Goal: Task Accomplishment & Management: Manage account settings

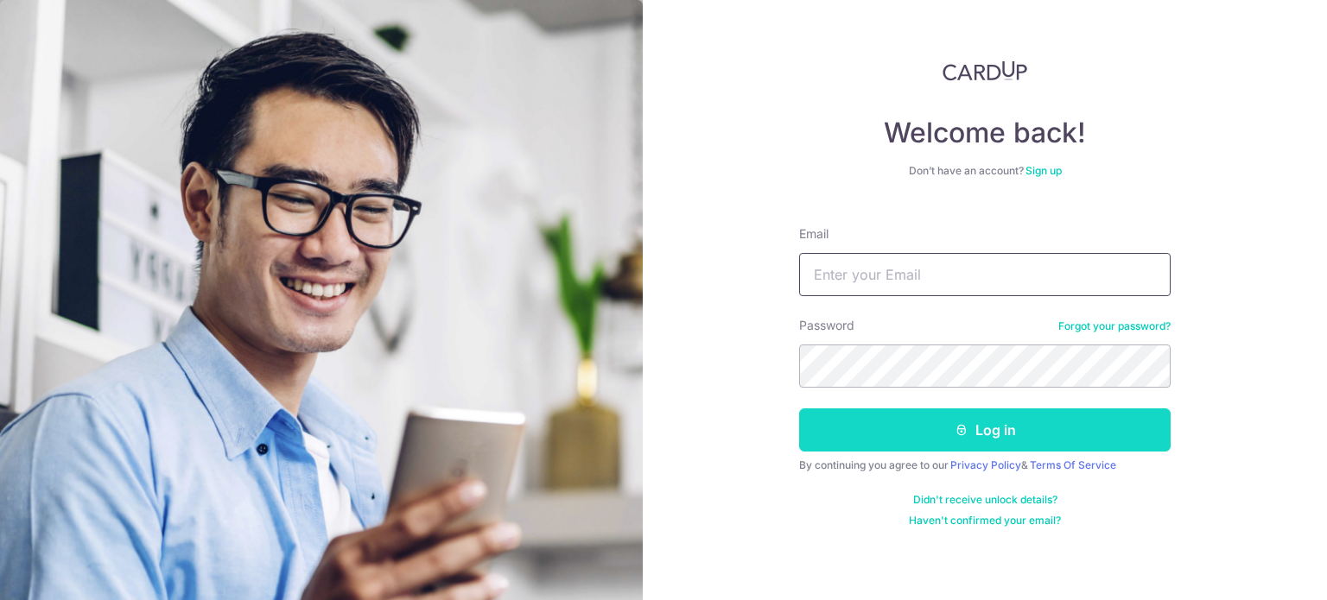
type input "[EMAIL_ADDRESS][DOMAIN_NAME]"
click at [955, 433] on icon "submit" at bounding box center [962, 430] width 14 height 14
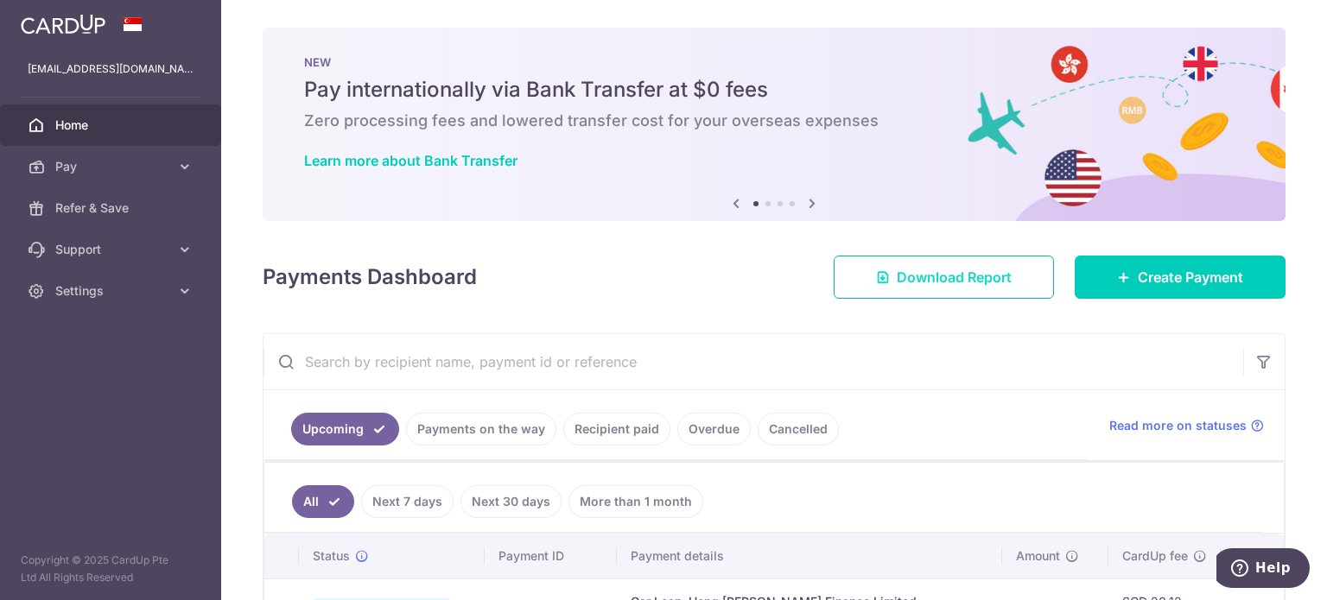
click at [907, 276] on span "Download Report" at bounding box center [954, 277] width 115 height 21
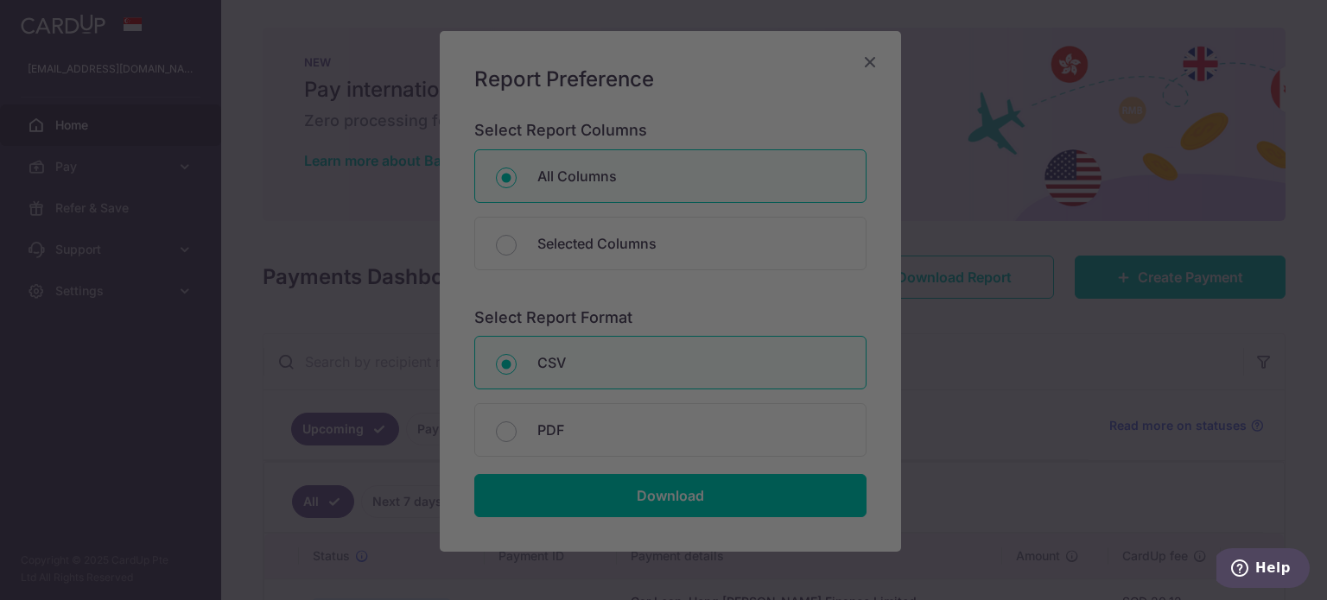
scroll to position [168, 0]
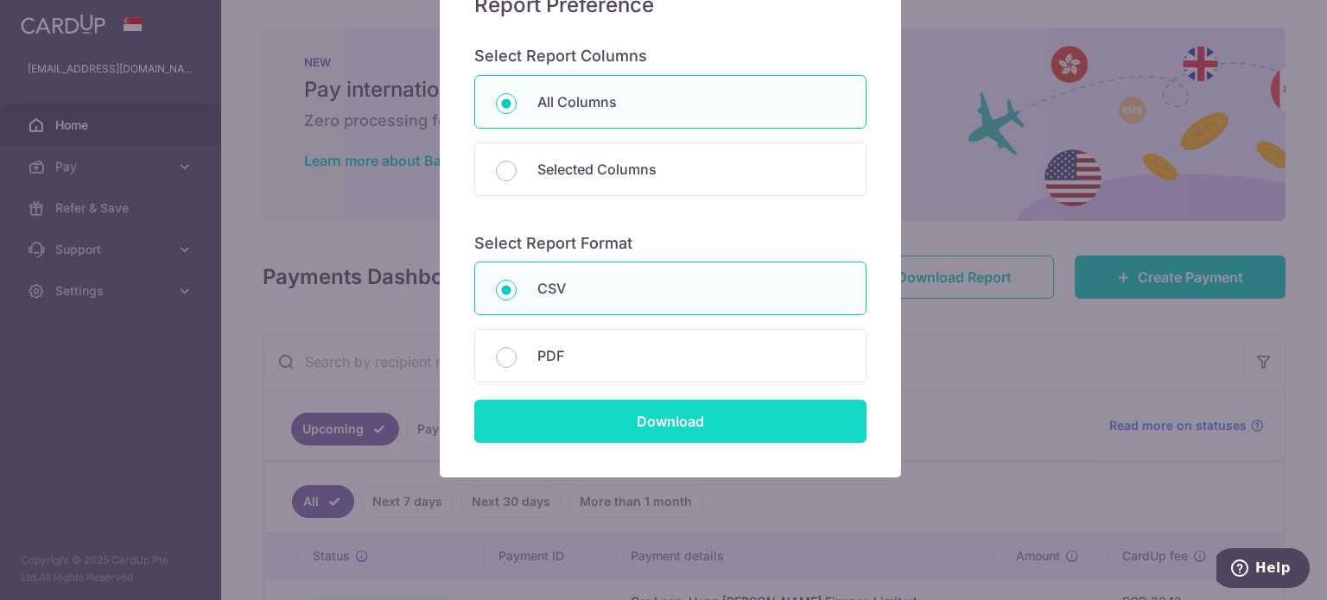
click at [633, 428] on input "Download" at bounding box center [670, 421] width 392 height 43
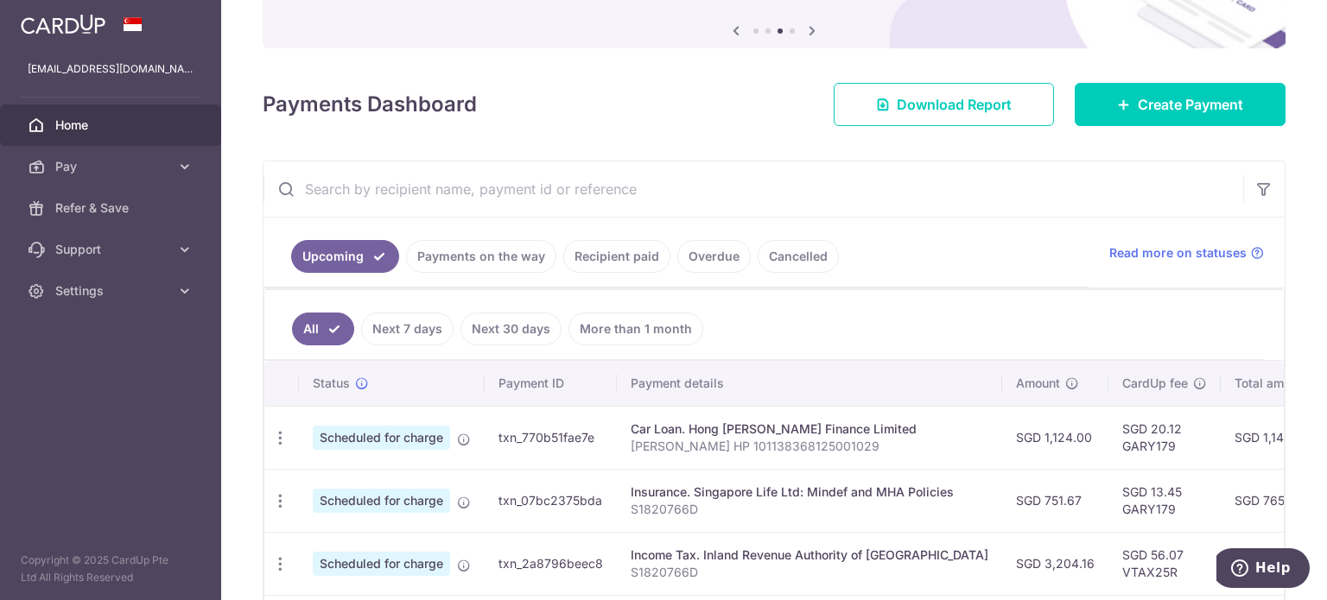
scroll to position [0, 0]
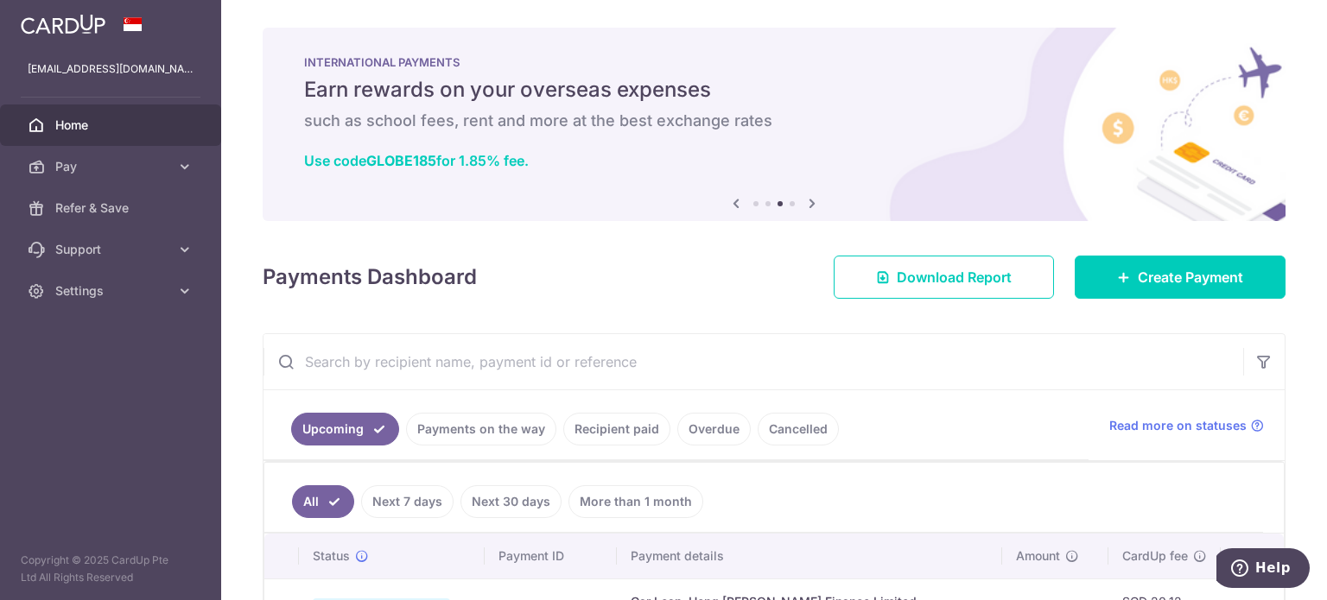
click at [620, 420] on link "Recipient paid" at bounding box center [616, 429] width 107 height 33
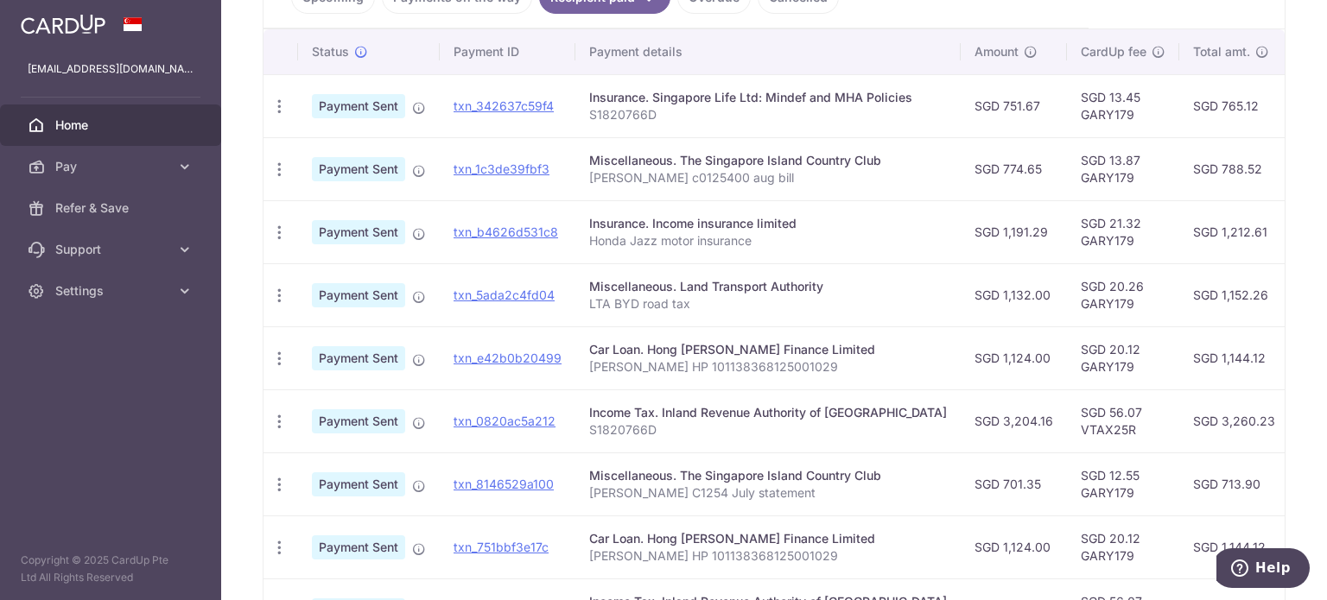
scroll to position [667, 0]
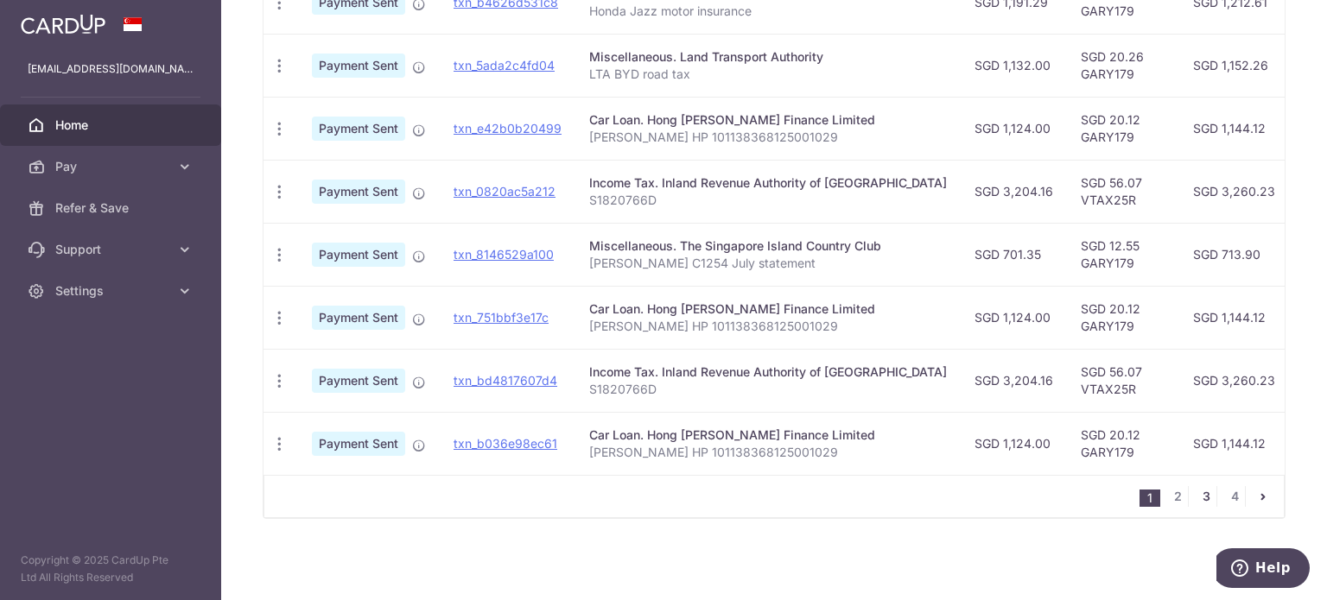
drag, startPoint x: 1193, startPoint y: 497, endPoint x: 1183, endPoint y: 494, distance: 10.7
click at [1196, 497] on link "3" at bounding box center [1206, 496] width 21 height 21
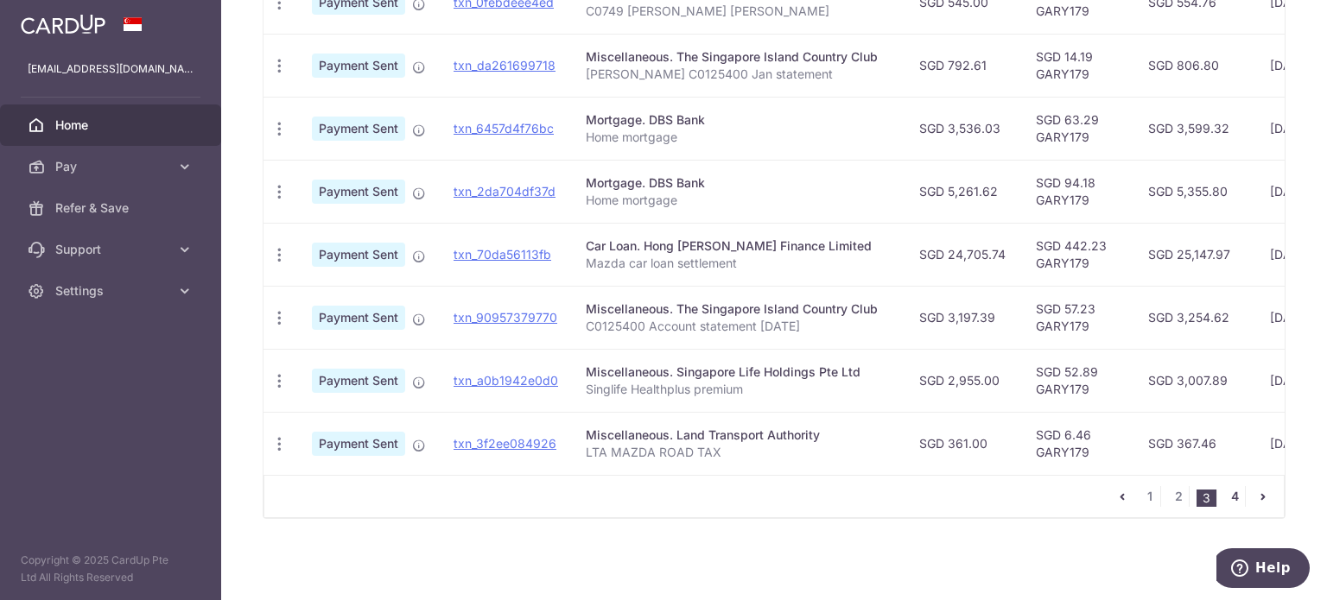
click at [1224, 496] on link "4" at bounding box center [1234, 496] width 21 height 21
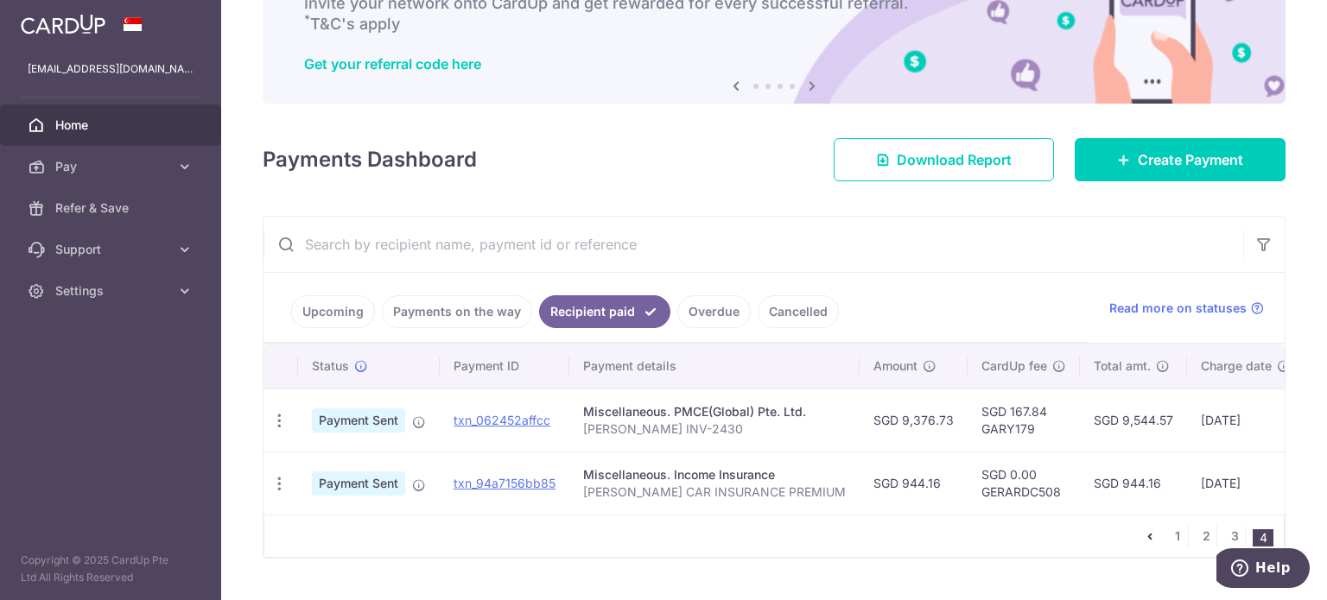
scroll to position [163, 0]
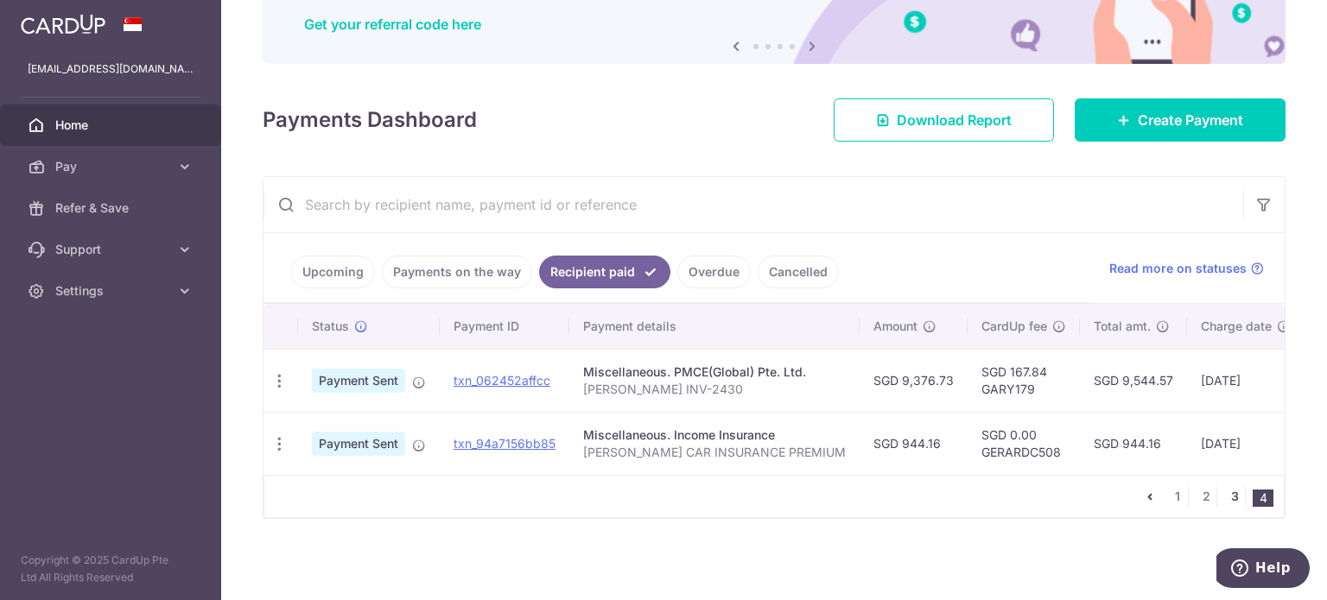
click at [1228, 500] on link "3" at bounding box center [1234, 496] width 21 height 21
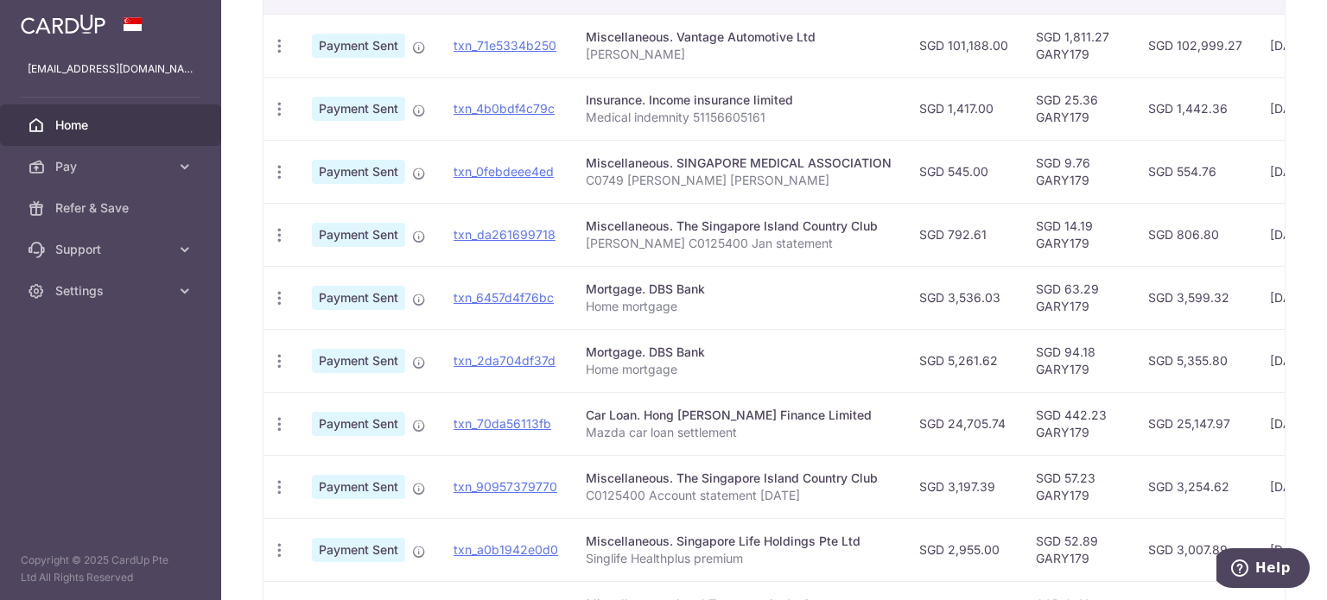
scroll to position [609, 0]
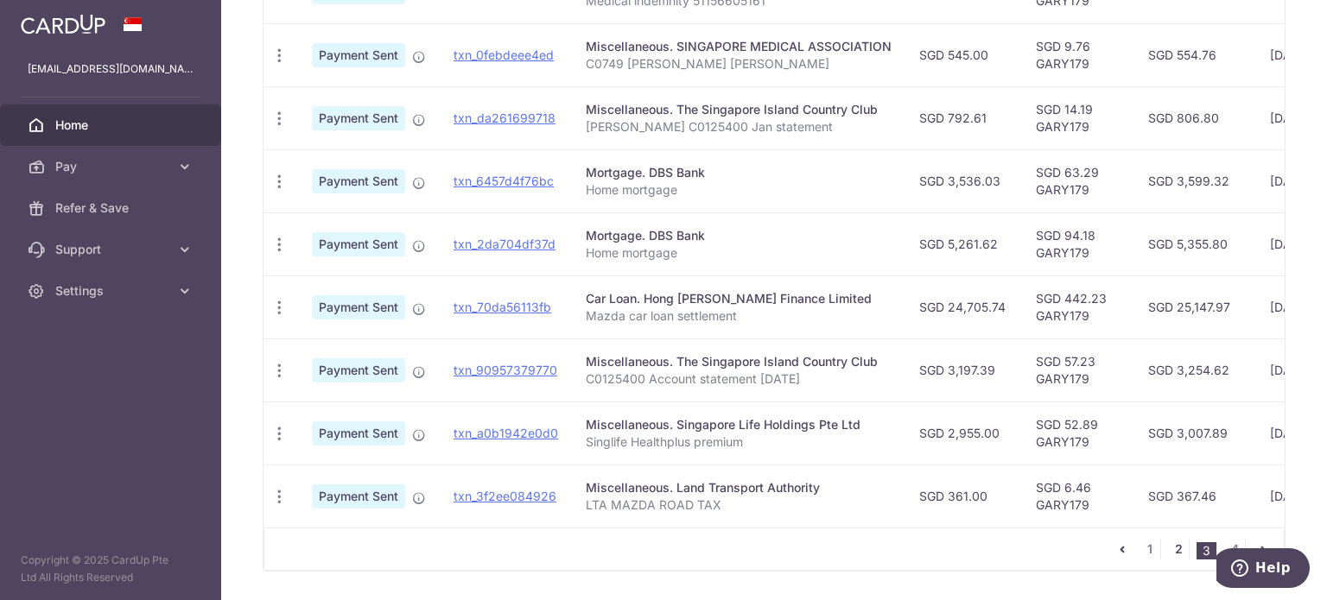
click at [1168, 559] on link "2" at bounding box center [1178, 549] width 21 height 21
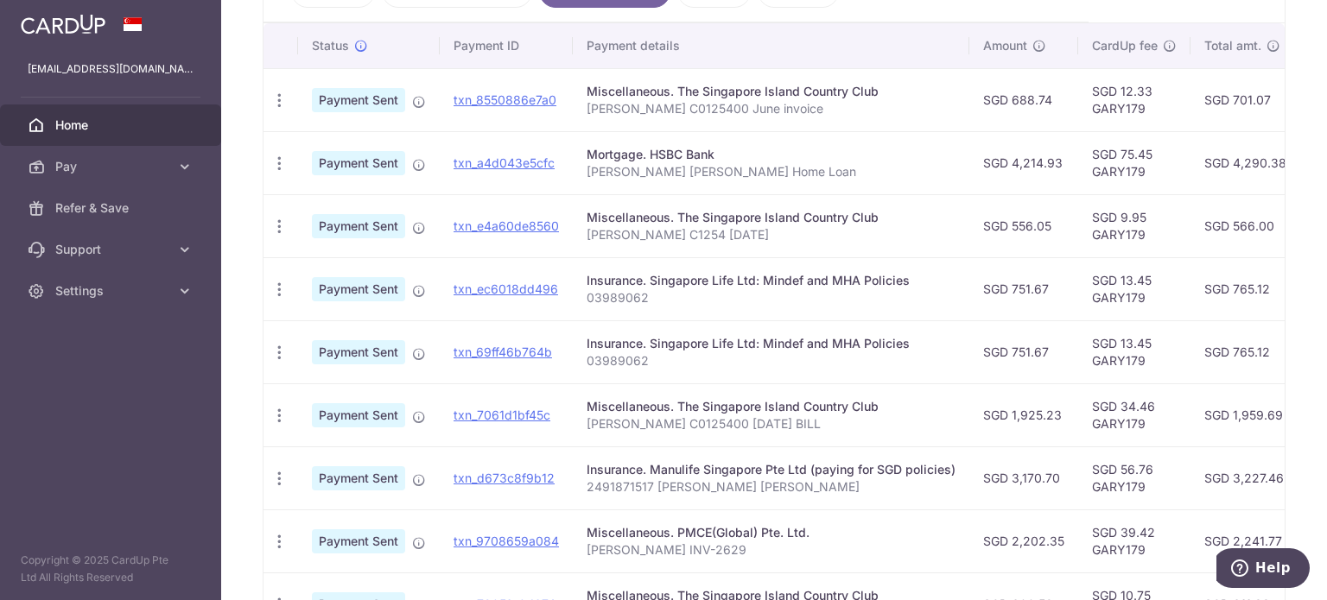
scroll to position [408, 0]
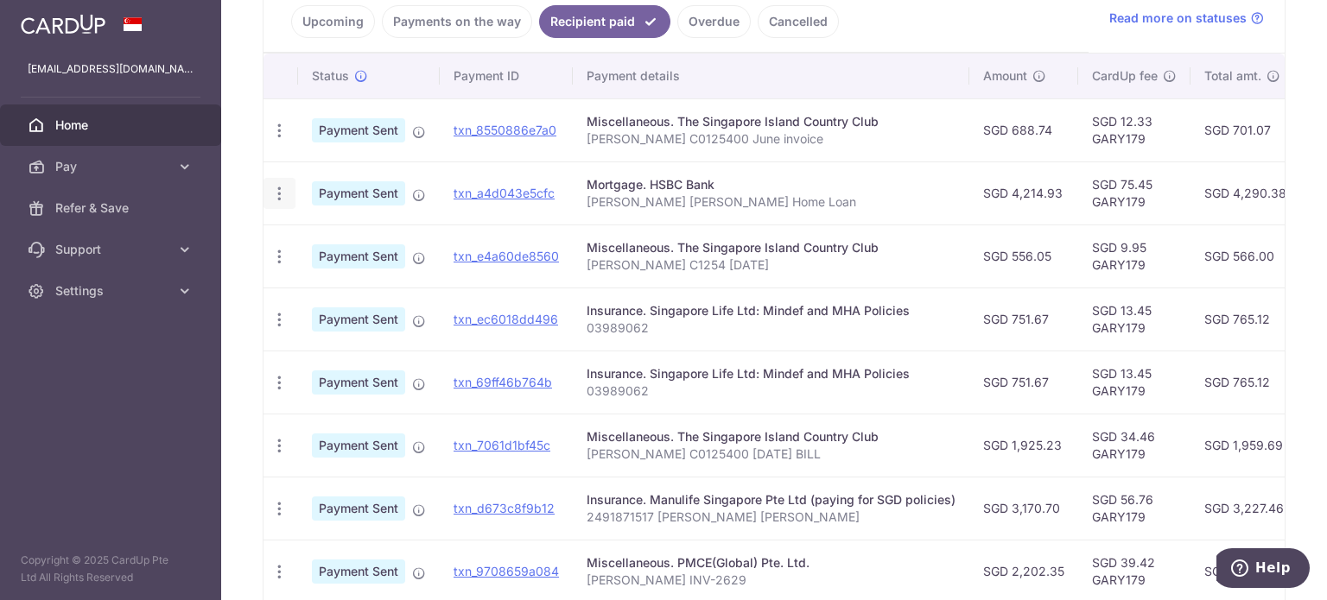
click at [280, 190] on icon "button" at bounding box center [279, 194] width 18 height 18
click at [342, 244] on span "PDF Receipt" at bounding box center [371, 240] width 117 height 17
